Goal: Transaction & Acquisition: Purchase product/service

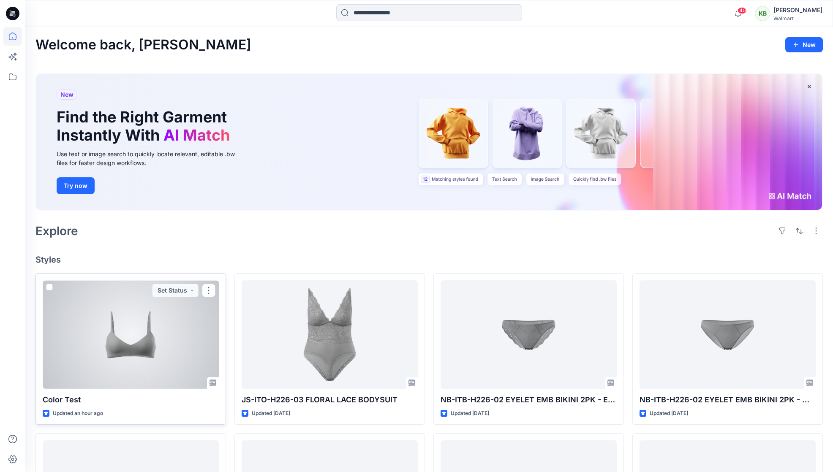
click at [150, 313] on div at bounding box center [131, 335] width 176 height 109
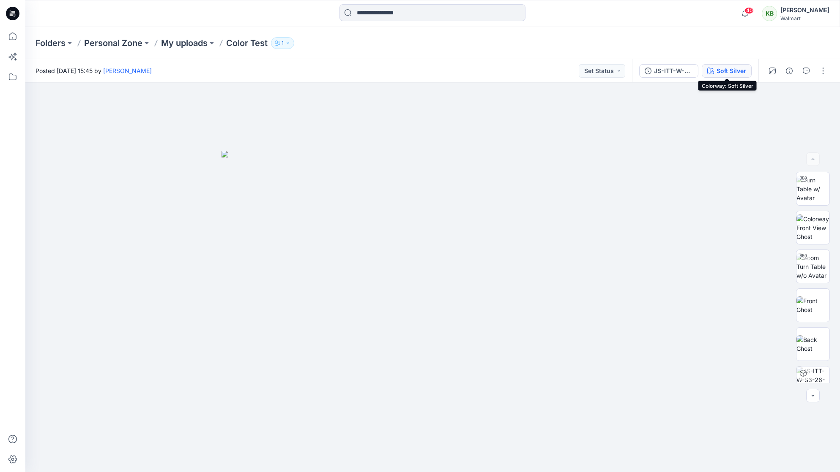
click at [731, 68] on div "Soft Silver" at bounding box center [731, 70] width 30 height 9
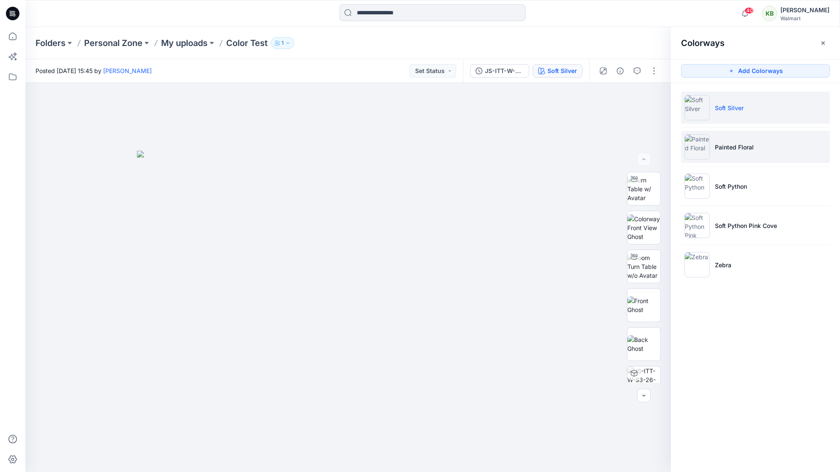
click at [744, 161] on li "Painted Floral" at bounding box center [755, 147] width 149 height 32
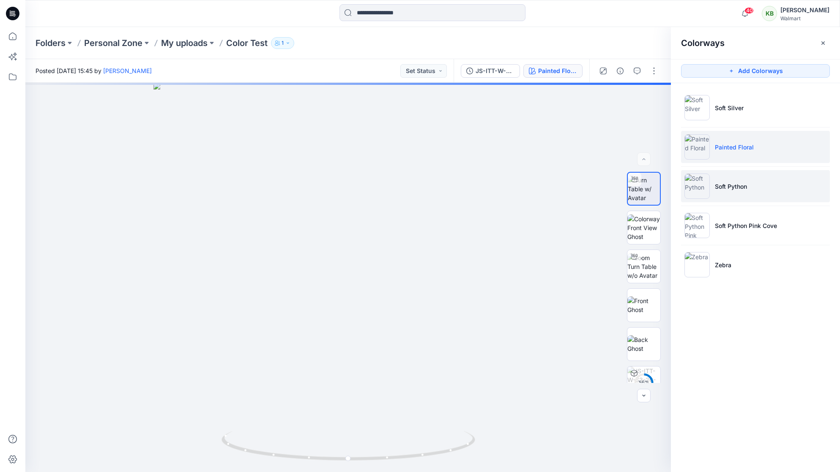
click at [747, 194] on li "Soft Python" at bounding box center [755, 186] width 149 height 32
click at [735, 152] on li "Painted Floral" at bounding box center [755, 147] width 149 height 32
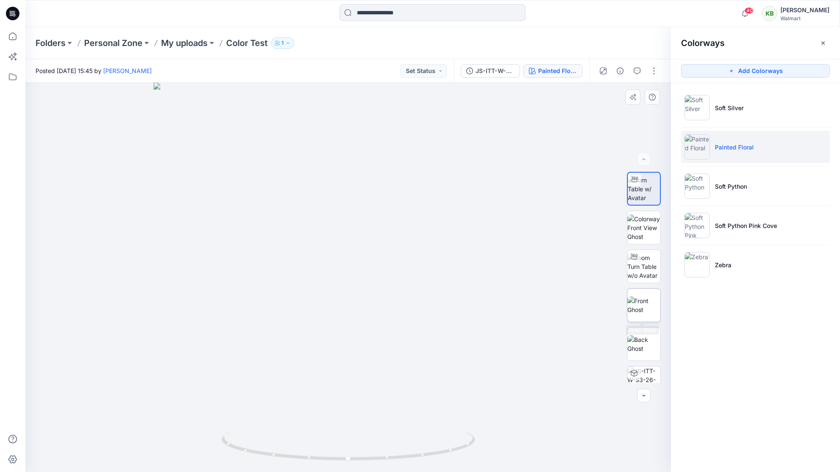
click at [649, 310] on img at bounding box center [643, 306] width 33 height 18
click at [646, 342] on img at bounding box center [643, 345] width 33 height 18
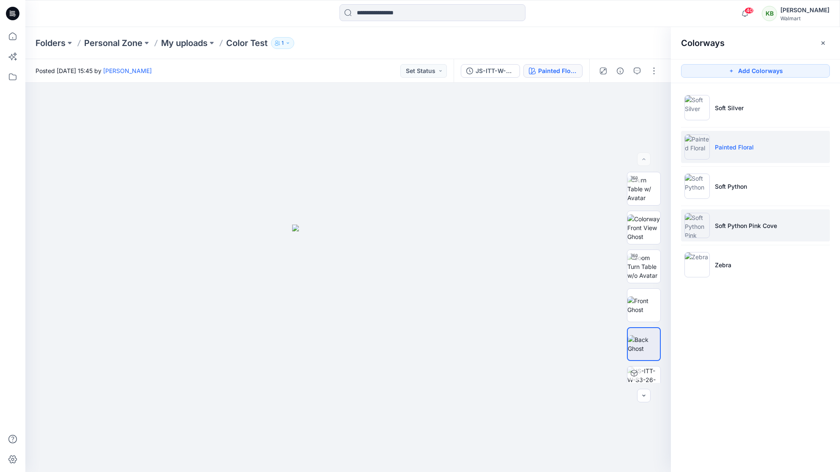
click at [715, 229] on p "Soft Python Pink Cove" at bounding box center [746, 225] width 62 height 9
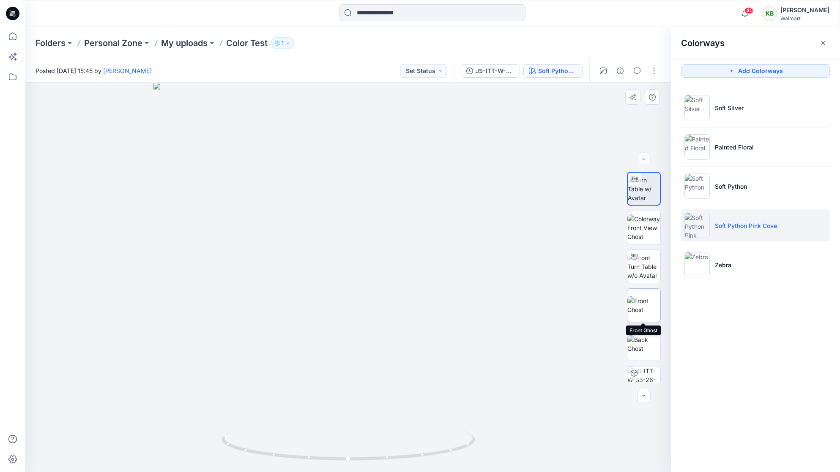
click at [640, 311] on img at bounding box center [643, 306] width 33 height 18
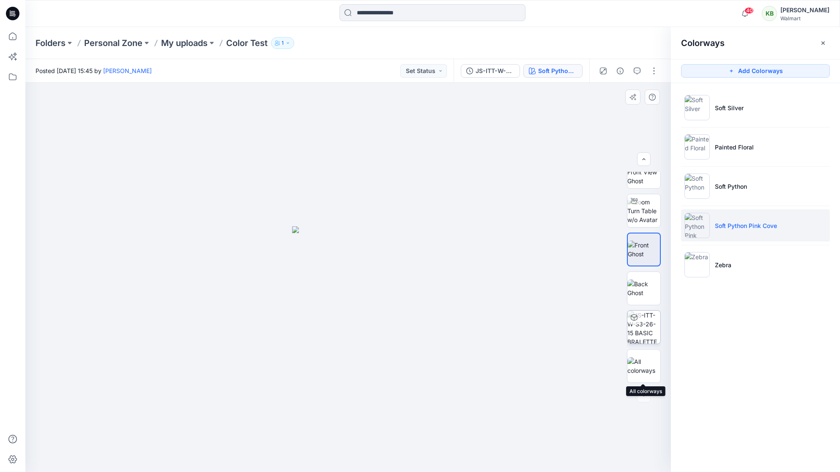
click at [639, 336] on img at bounding box center [643, 327] width 33 height 33
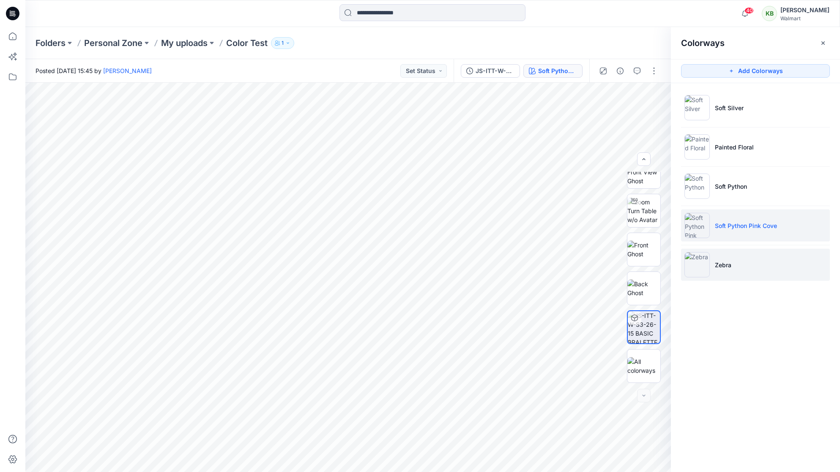
click at [753, 266] on li "Zebra" at bounding box center [755, 265] width 149 height 32
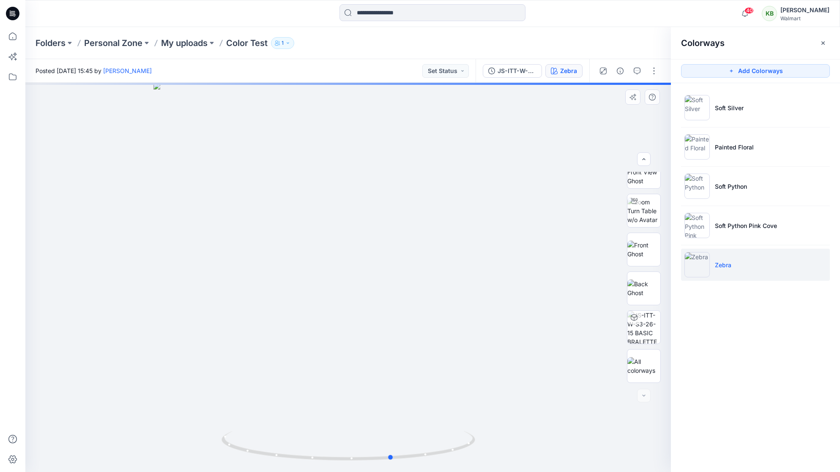
drag, startPoint x: 363, startPoint y: 254, endPoint x: 396, endPoint y: 261, distance: 34.4
click at [396, 261] on div at bounding box center [347, 278] width 645 height 390
drag, startPoint x: 334, startPoint y: 255, endPoint x: 417, endPoint y: 265, distance: 83.4
click at [415, 265] on div at bounding box center [347, 278] width 645 height 390
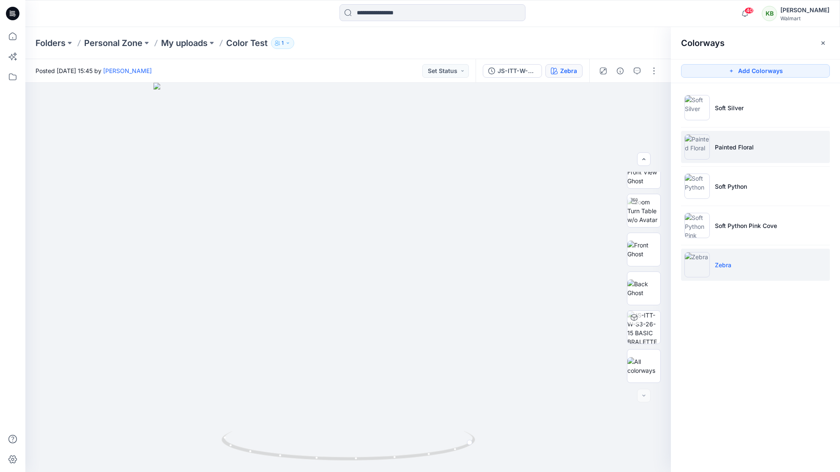
click at [715, 151] on p "Painted Floral" at bounding box center [734, 147] width 39 height 9
